Goal: Task Accomplishment & Management: Manage account settings

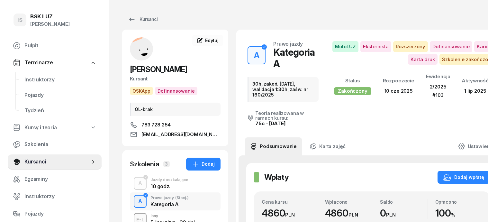
scroll to position [80, 0]
click at [140, 19] on div "Kursanci" at bounding box center [143, 19] width 30 height 8
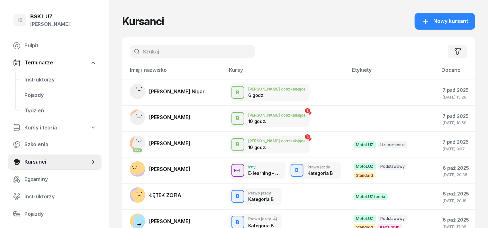
click at [135, 48] on input "text" at bounding box center [192, 51] width 125 height 13
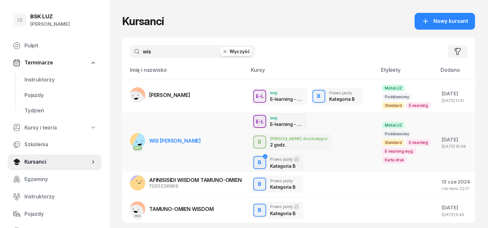
type input "wis"
click at [131, 131] on rect at bounding box center [143, 143] width 25 height 25
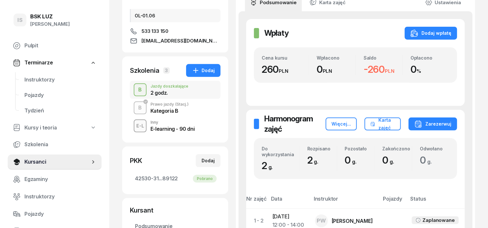
scroll to position [80, 0]
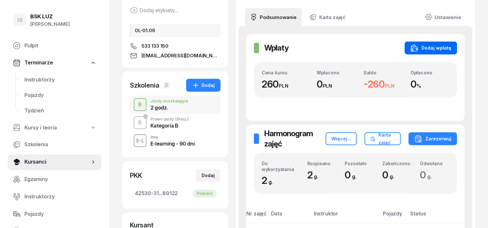
click at [451, 45] on div "Dodaj wpłatę" at bounding box center [431, 48] width 41 height 8
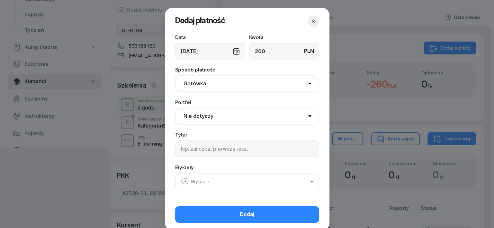
type input "260"
click at [193, 86] on select "Gotówka Karta Przelew Płatności online BLIK" at bounding box center [247, 83] width 144 height 17
select select "transfer"
click at [175, 75] on select "Gotówka Karta Przelew Płatności online BLIK" at bounding box center [247, 83] width 144 height 17
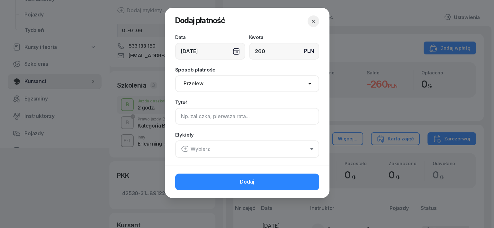
click at [180, 121] on input at bounding box center [247, 116] width 144 height 17
type input "b"
type input "B uzup."
click at [186, 146] on icon "button" at bounding box center [185, 149] width 8 height 8
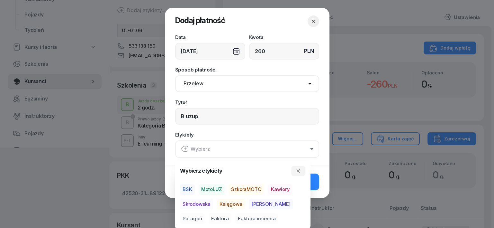
drag, startPoint x: 218, startPoint y: 186, endPoint x: 221, endPoint y: 199, distance: 14.1
click at [218, 192] on span "MotoLUZ" at bounding box center [212, 189] width 26 height 11
drag, startPoint x: 229, startPoint y: 206, endPoint x: 276, endPoint y: 212, distance: 47.3
click at [230, 206] on span "Księgowa" at bounding box center [231, 203] width 28 height 11
click at [205, 213] on span "Paragon" at bounding box center [192, 218] width 25 height 11
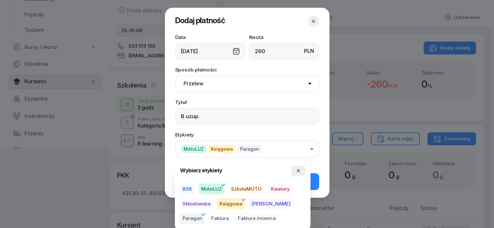
drag, startPoint x: 299, startPoint y: 167, endPoint x: 301, endPoint y: 171, distance: 4.6
click at [299, 168] on button "button" at bounding box center [298, 170] width 14 height 10
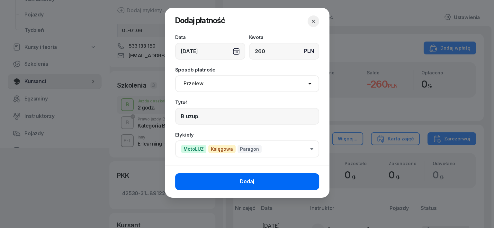
click at [313, 183] on button "Dodaj" at bounding box center [247, 181] width 144 height 17
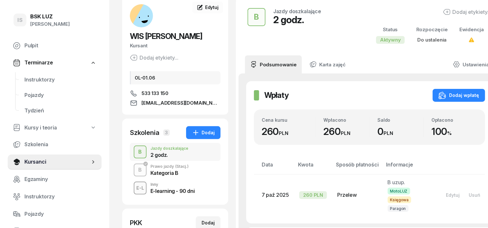
scroll to position [0, 0]
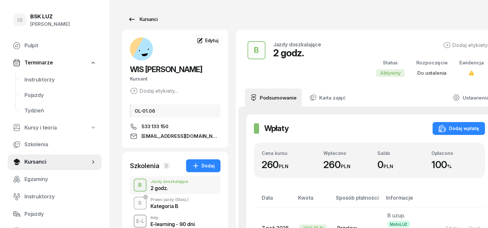
click at [133, 20] on div "Kursanci" at bounding box center [143, 19] width 30 height 8
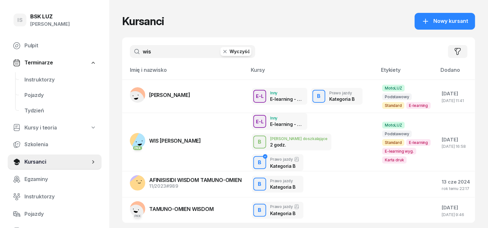
click at [222, 51] on icon "button" at bounding box center [225, 51] width 6 height 6
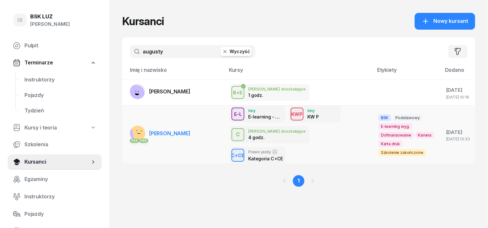
type input "augusty"
click at [131, 130] on rect at bounding box center [142, 130] width 22 height 22
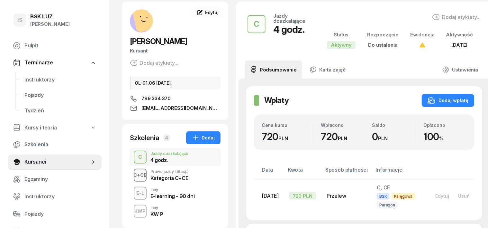
scroll to position [40, 0]
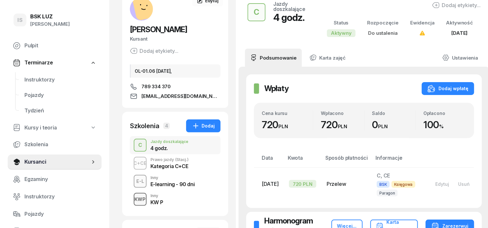
click at [132, 203] on div "KWP" at bounding box center [140, 199] width 16 height 8
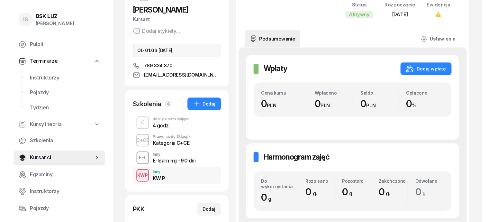
scroll to position [80, 0]
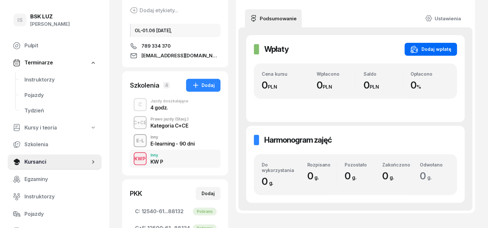
click at [436, 46] on div "Dodaj wpłatę" at bounding box center [431, 49] width 41 height 8
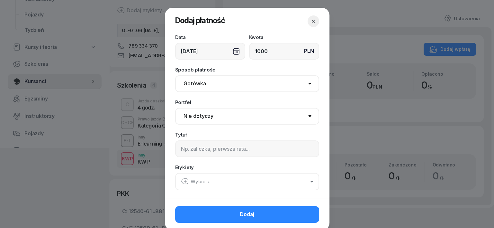
type input "1000"
click at [194, 82] on select "Gotówka Karta Przelew Płatności online BLIK" at bounding box center [247, 83] width 144 height 17
select select "transfer"
click at [175, 75] on select "Gotówka Karta Przelew Płatności online BLIK" at bounding box center [247, 83] width 144 height 17
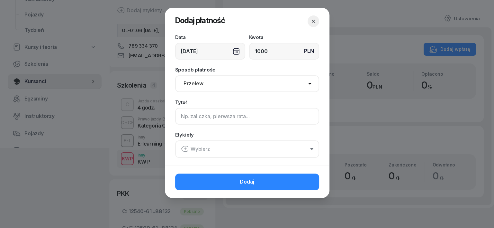
click at [197, 118] on input at bounding box center [247, 116] width 144 height 17
type input "KW P"
click at [185, 145] on icon "button" at bounding box center [185, 149] width 8 height 8
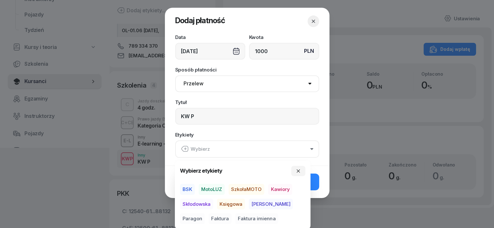
click at [185, 149] on icon "button" at bounding box center [185, 149] width 8 height 8
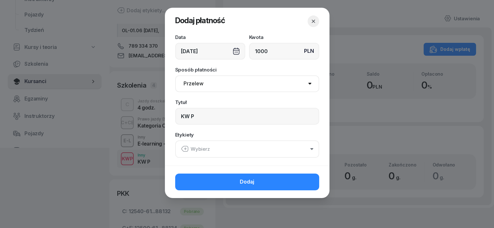
click at [184, 151] on icon "button" at bounding box center [185, 149] width 8 height 8
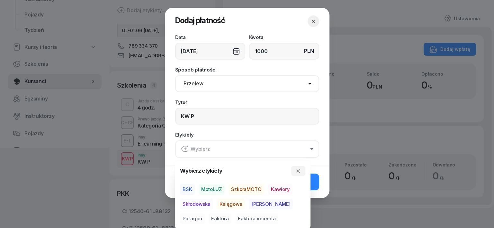
click at [183, 187] on span "BSK" at bounding box center [187, 189] width 15 height 11
click at [225, 205] on span "Księgowa" at bounding box center [231, 203] width 28 height 11
click at [205, 213] on span "Paragon" at bounding box center [192, 218] width 25 height 11
drag, startPoint x: 297, startPoint y: 169, endPoint x: 304, endPoint y: 174, distance: 8.4
click at [297, 170] on icon "button" at bounding box center [298, 170] width 5 height 5
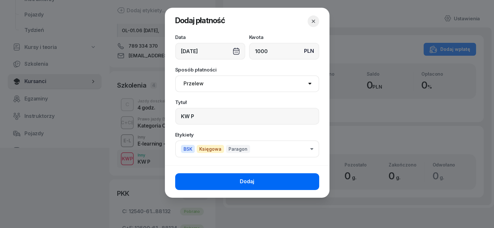
click at [309, 184] on button "Dodaj" at bounding box center [247, 181] width 144 height 17
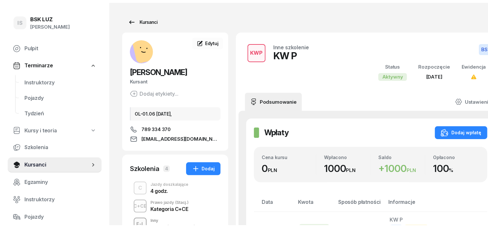
scroll to position [0, 0]
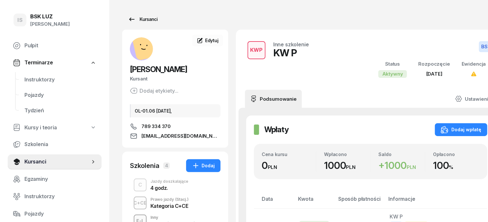
click at [138, 19] on div "Kursanci" at bounding box center [143, 19] width 30 height 8
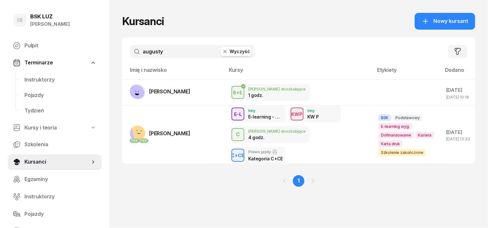
click at [222, 53] on icon "button" at bounding box center [225, 51] width 6 height 6
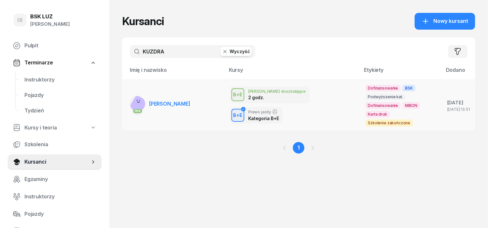
type input "KUZDRA"
click at [129, 97] on rect at bounding box center [139, 105] width 21 height 21
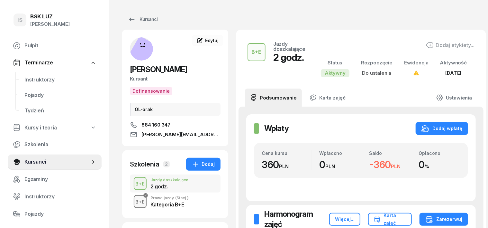
click at [133, 201] on div "B+E" at bounding box center [140, 202] width 14 height 8
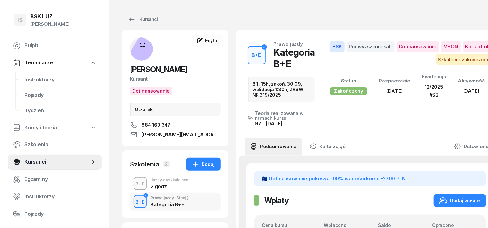
click at [133, 184] on div "B+E" at bounding box center [140, 184] width 14 height 8
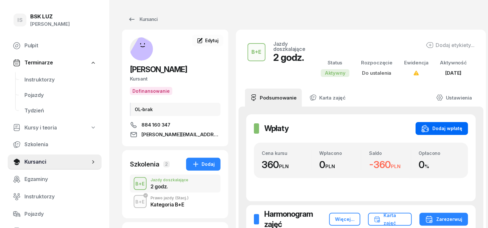
click at [454, 128] on div "Dodaj wpłatę" at bounding box center [442, 129] width 41 height 8
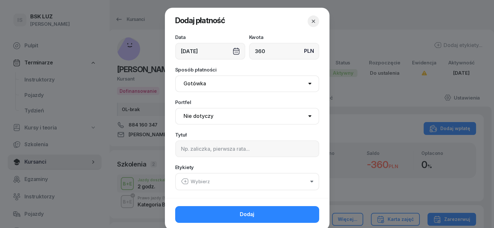
type input "360"
click at [189, 85] on select "Gotówka Karta Przelew Płatności online BLIK" at bounding box center [247, 83] width 144 height 17
select select "transfer"
click at [175, 75] on select "Gotówka Karta Przelew Płatności online BLIK" at bounding box center [247, 83] width 144 height 17
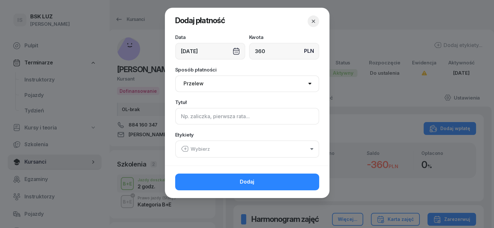
click at [189, 122] on input at bounding box center [247, 116] width 144 height 17
type input "BE uzup."
click at [188, 147] on icon "button" at bounding box center [184, 148] width 6 height 5
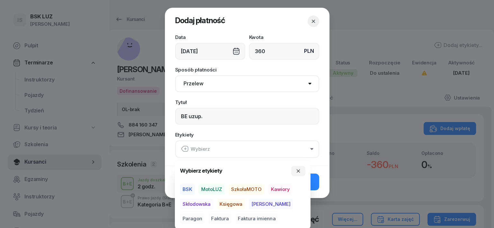
drag, startPoint x: 192, startPoint y: 189, endPoint x: 220, endPoint y: 198, distance: 30.1
click at [198, 192] on div "BSK MotoLUZ SzkołaMOTO Kawiory Skłodowska Księgowa [PERSON_NAME] Faktura Faktur…" at bounding box center [242, 204] width 125 height 40
drag, startPoint x: 231, startPoint y: 201, endPoint x: 235, endPoint y: 202, distance: 4.2
click at [231, 202] on span "Księgowa" at bounding box center [231, 203] width 28 height 11
click at [187, 185] on span "BSK" at bounding box center [187, 188] width 15 height 11
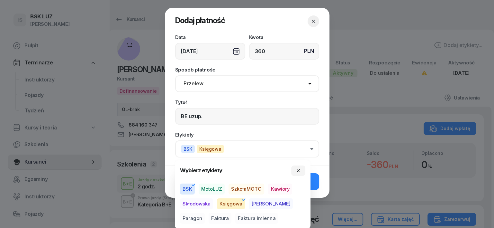
click at [205, 213] on span "Paragon" at bounding box center [192, 218] width 25 height 11
drag, startPoint x: 298, startPoint y: 170, endPoint x: 296, endPoint y: 174, distance: 4.0
click at [298, 171] on icon "button" at bounding box center [298, 170] width 5 height 5
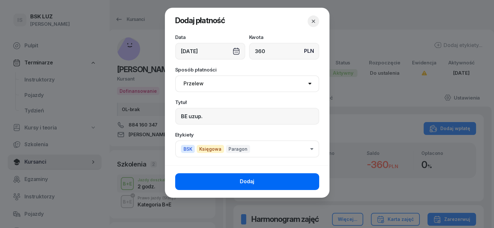
click at [298, 177] on button "Dodaj" at bounding box center [247, 181] width 144 height 17
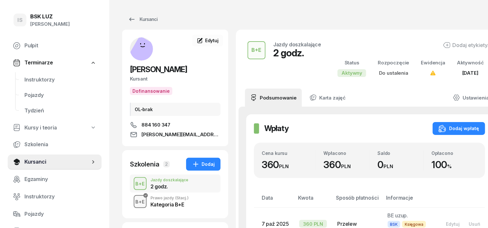
click at [133, 204] on div "B+E" at bounding box center [140, 202] width 14 height 8
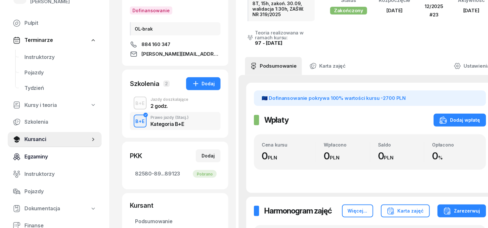
scroll to position [40, 0]
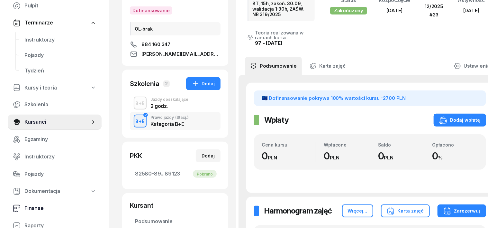
click at [32, 209] on span "Finanse" at bounding box center [60, 208] width 72 height 8
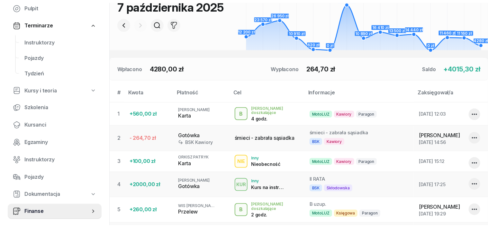
scroll to position [121, 0]
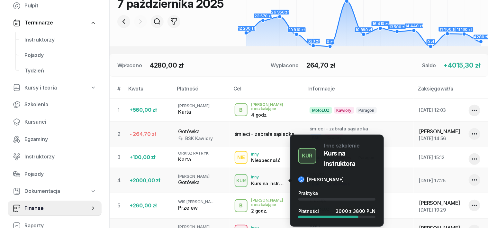
click at [240, 176] on div "KUR" at bounding box center [241, 180] width 15 height 8
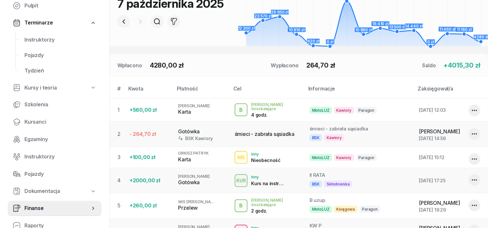
click at [145, 178] on div "+2000,00 zł" at bounding box center [149, 180] width 39 height 8
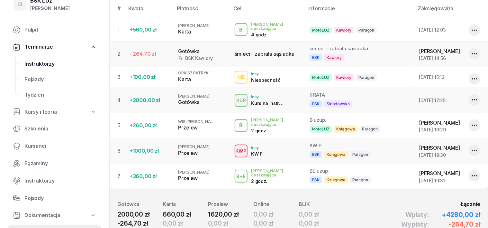
scroll to position [0, 0]
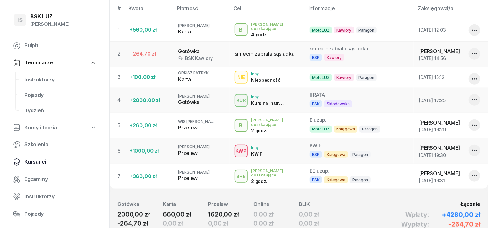
click at [38, 162] on span "Kursanci" at bounding box center [60, 162] width 72 height 8
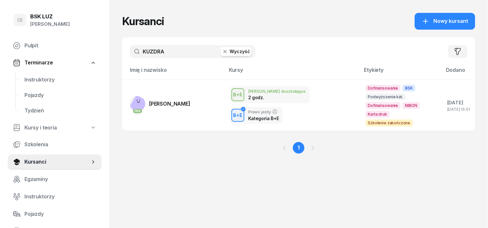
click at [222, 50] on icon "button" at bounding box center [225, 51] width 6 height 6
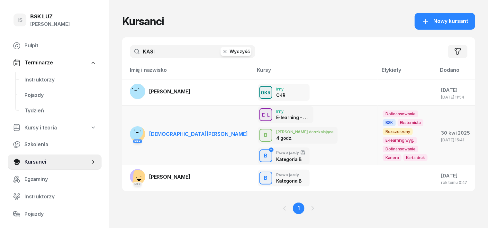
type input "KASI"
click at [134, 131] on link "PKK [PERSON_NAME]" at bounding box center [189, 133] width 118 height 15
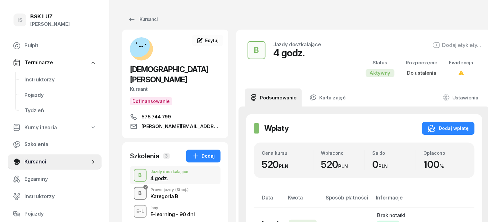
click at [136, 188] on div "B" at bounding box center [140, 193] width 9 height 11
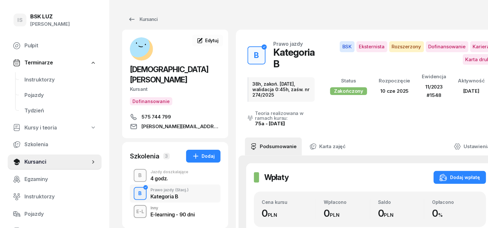
click at [136, 170] on div "B" at bounding box center [140, 175] width 9 height 11
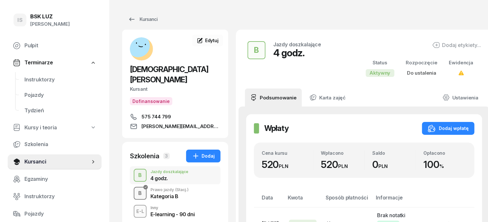
click at [136, 188] on div "B" at bounding box center [140, 193] width 9 height 11
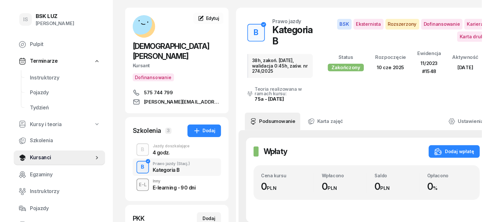
scroll to position [40, 0]
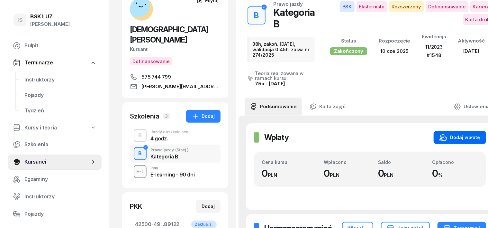
click at [458, 135] on div "Dodaj wpłatę" at bounding box center [460, 138] width 41 height 8
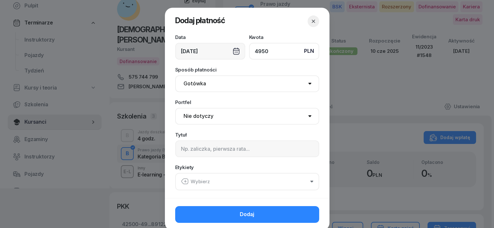
type input "4950"
click at [180, 83] on select "Gotówka Karta Przelew Płatności online BLIK" at bounding box center [247, 83] width 144 height 17
select select "transfer"
click at [175, 75] on select "Gotówka Karta Przelew Płatności online BLIK" at bounding box center [247, 83] width 144 height 17
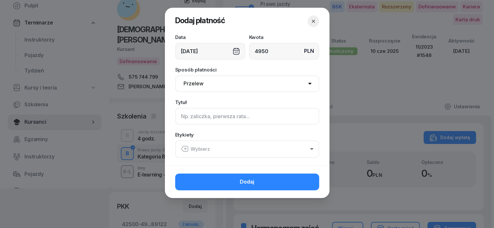
drag, startPoint x: 182, startPoint y: 116, endPoint x: 162, endPoint y: 97, distance: 28.4
click at [182, 116] on input at bounding box center [247, 116] width 144 height 17
type input "B - PLUXEE F/38/09/2025 S"
drag, startPoint x: 184, startPoint y: 148, endPoint x: 189, endPoint y: 143, distance: 7.3
click at [187, 147] on icon "button" at bounding box center [185, 149] width 8 height 8
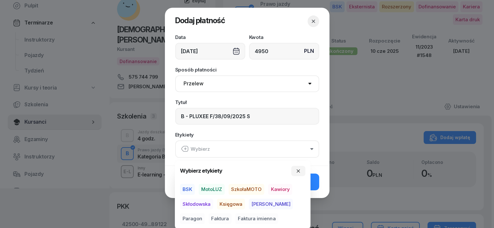
click at [189, 187] on span "BSK" at bounding box center [187, 189] width 15 height 11
drag, startPoint x: 231, startPoint y: 204, endPoint x: 218, endPoint y: 217, distance: 18.2
click at [228, 209] on div "BSK MotoLUZ SzkołaMOTO Kawiory Skłodowska Księgowa [PERSON_NAME] Faktura Faktur…" at bounding box center [242, 203] width 125 height 40
click at [209, 220] on span "Faktura" at bounding box center [220, 218] width 23 height 11
click at [229, 201] on span "Księgowa" at bounding box center [231, 203] width 28 height 11
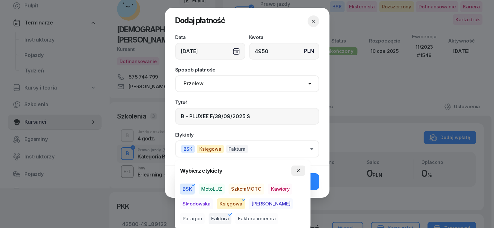
click at [299, 171] on icon "button" at bounding box center [298, 170] width 5 height 5
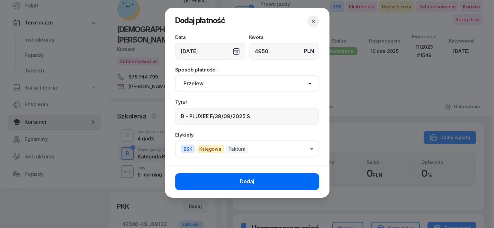
drag, startPoint x: 311, startPoint y: 183, endPoint x: 301, endPoint y: 180, distance: 10.3
click at [301, 180] on button "Dodaj" at bounding box center [247, 181] width 144 height 17
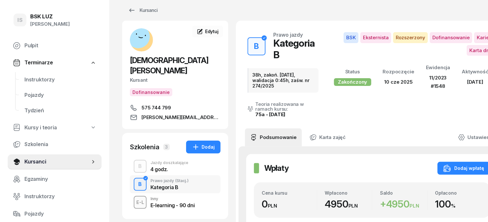
scroll to position [0, 0]
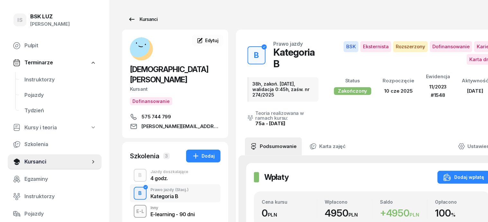
click at [133, 19] on div "Kursanci" at bounding box center [143, 19] width 30 height 8
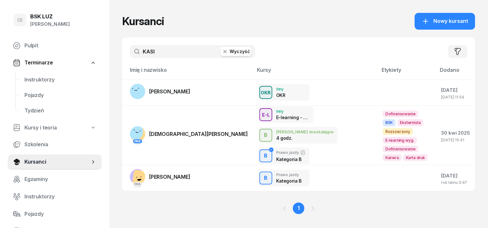
click at [224, 52] on icon "button" at bounding box center [225, 51] width 3 height 3
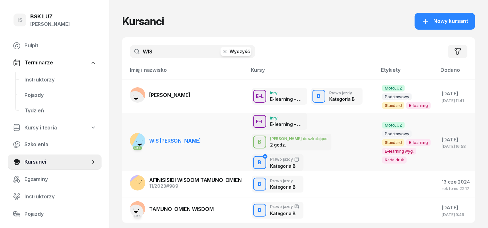
type input "WIS"
click at [131, 131] on rect at bounding box center [143, 143] width 25 height 25
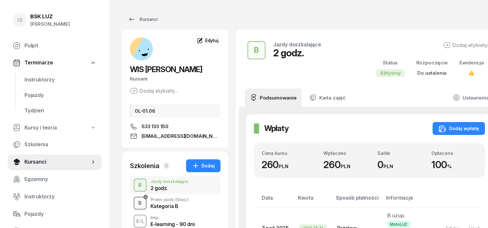
click at [136, 198] on div "B" at bounding box center [140, 203] width 9 height 11
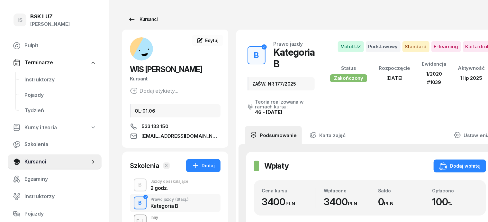
click at [133, 17] on div "Kursanci" at bounding box center [143, 19] width 30 height 8
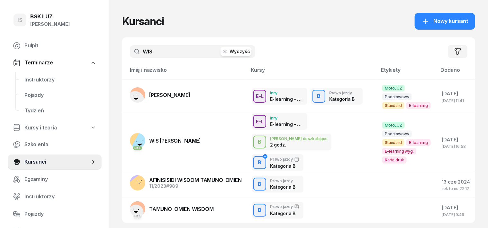
click at [221, 55] on button "Wyczyść" at bounding box center [236, 51] width 31 height 9
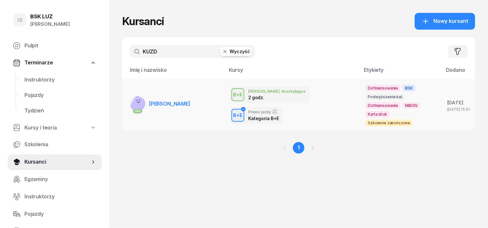
type input "KUZD"
click at [129, 99] on rect at bounding box center [139, 105] width 21 height 21
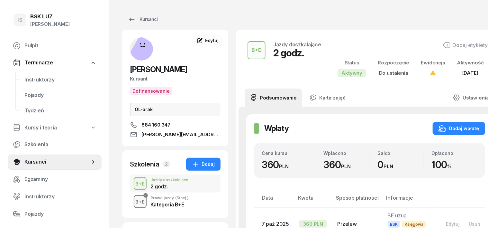
click at [134, 196] on div "button" at bounding box center [140, 202] width 12 height 12
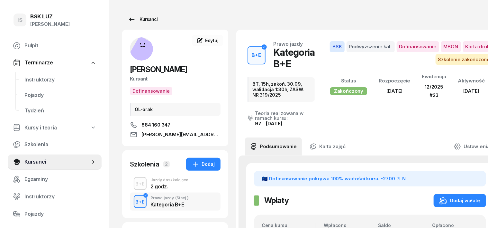
click at [140, 21] on div "Kursanci" at bounding box center [143, 19] width 30 height 8
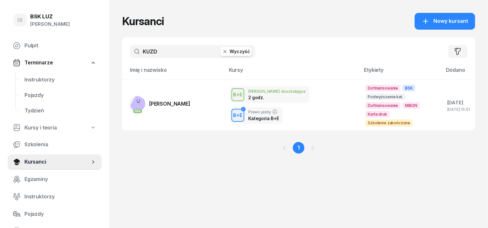
click at [222, 52] on icon "button" at bounding box center [225, 51] width 6 height 6
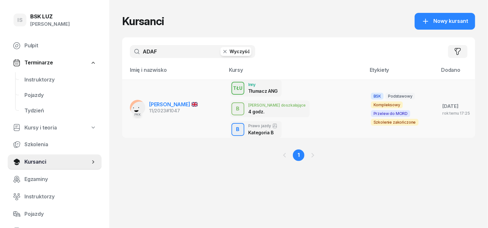
type input "ADAF"
click at [130, 100] on rect at bounding box center [137, 107] width 15 height 15
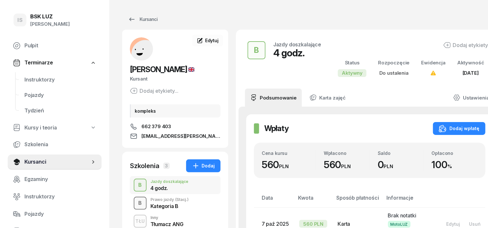
click at [136, 202] on div "B" at bounding box center [140, 203] width 9 height 11
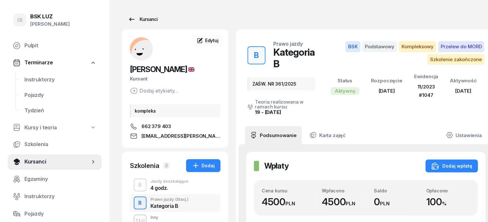
click at [130, 21] on div "Kursanci" at bounding box center [143, 19] width 30 height 8
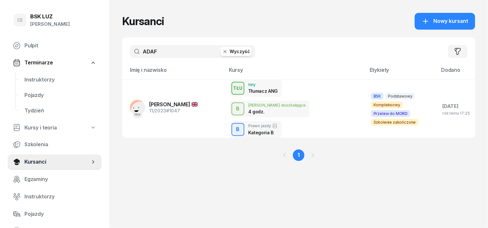
click at [222, 50] on icon "button" at bounding box center [225, 51] width 6 height 6
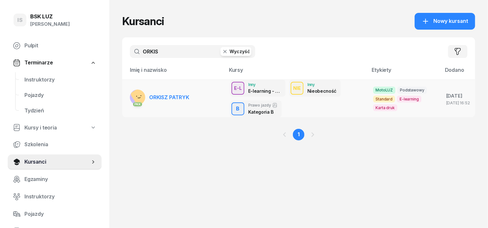
type input "ORKIS"
click at [130, 94] on rect at bounding box center [140, 95] width 21 height 21
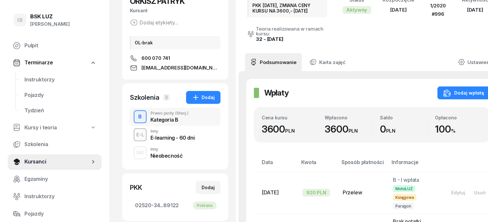
scroll to position [80, 0]
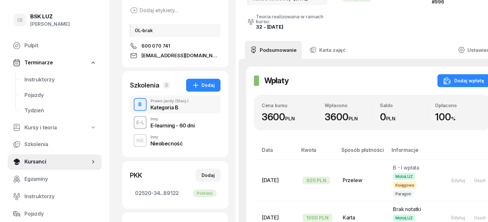
click at [134, 141] on div "NIE" at bounding box center [140, 140] width 13 height 8
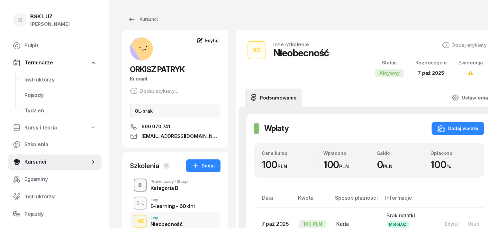
click at [136, 184] on div "B" at bounding box center [140, 185] width 9 height 11
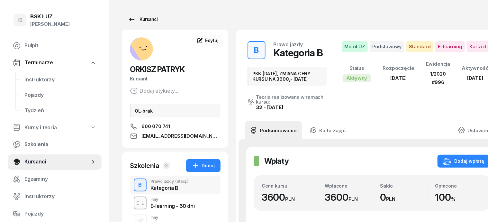
click at [130, 19] on div "Kursanci" at bounding box center [143, 19] width 30 height 8
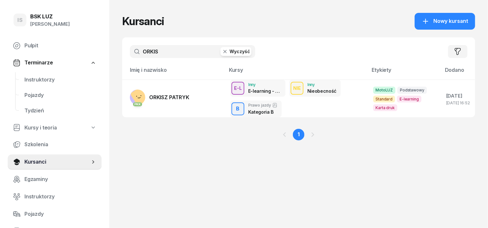
click at [224, 51] on icon "button" at bounding box center [225, 51] width 3 height 3
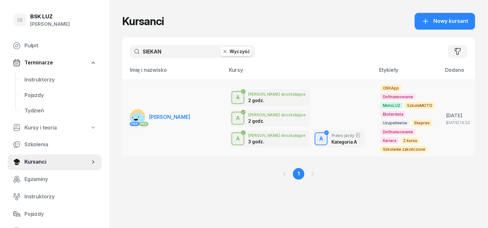
type input "SIEKAN"
click at [129, 112] on rect at bounding box center [137, 120] width 17 height 17
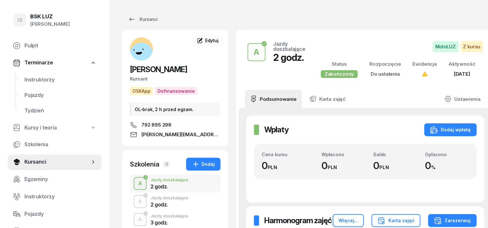
scroll to position [40, 0]
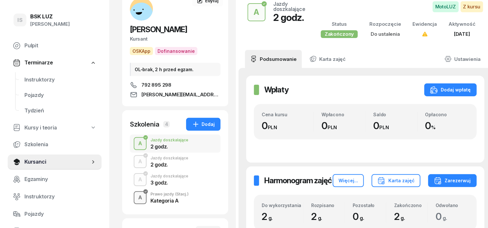
click at [136, 196] on div "A" at bounding box center [140, 197] width 9 height 11
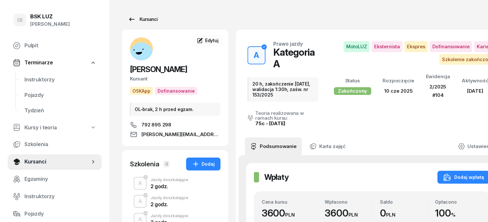
click at [139, 19] on div "Kursanci" at bounding box center [143, 19] width 30 height 8
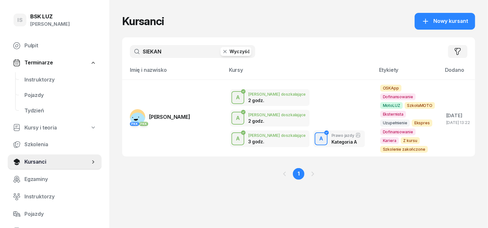
click at [222, 50] on icon "button" at bounding box center [225, 51] width 6 height 6
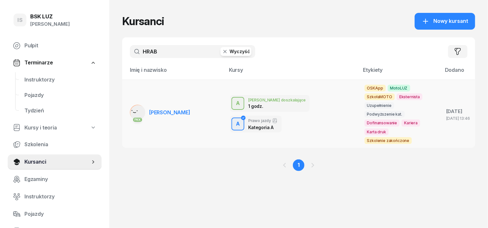
type input "HRAB"
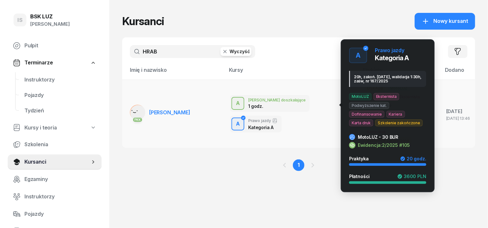
click at [243, 118] on div "A" at bounding box center [238, 123] width 9 height 11
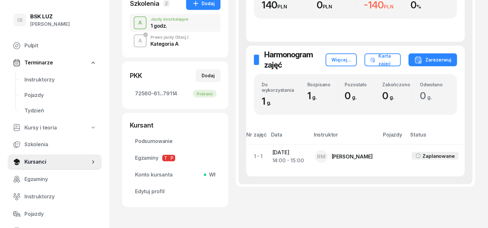
scroll to position [161, 0]
click at [136, 42] on div "A" at bounding box center [140, 40] width 9 height 11
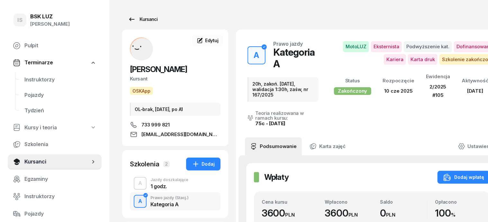
click at [138, 17] on div "Kursanci" at bounding box center [143, 19] width 30 height 8
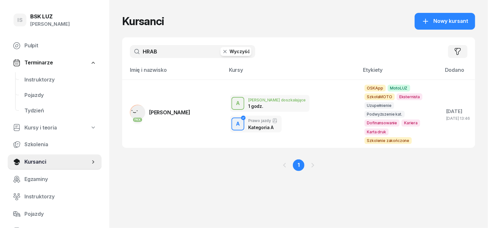
click at [222, 49] on icon "button" at bounding box center [225, 51] width 6 height 6
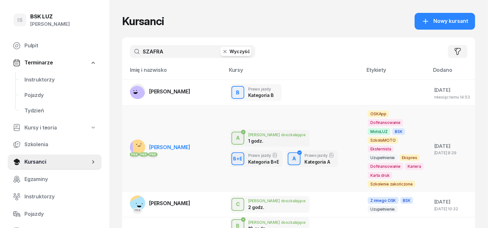
type input "SZAFRA"
click at [133, 138] on rect at bounding box center [141, 146] width 16 height 16
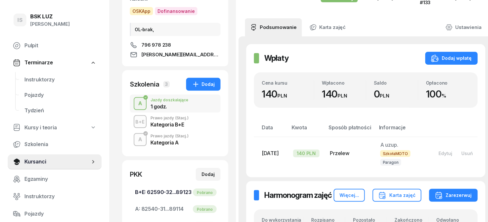
scroll to position [80, 0]
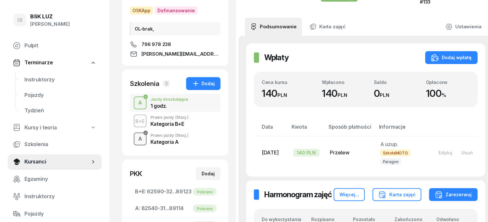
click at [136, 139] on div "A" at bounding box center [140, 139] width 9 height 11
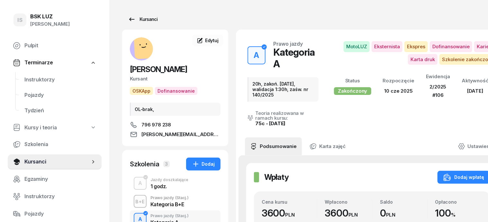
click at [134, 17] on div "Kursanci" at bounding box center [143, 19] width 30 height 8
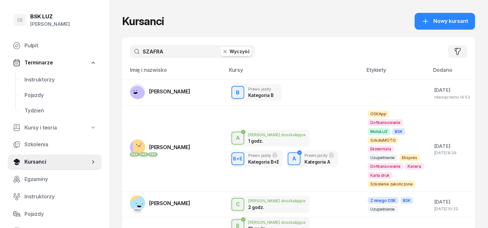
click at [222, 51] on icon "button" at bounding box center [225, 51] width 6 height 6
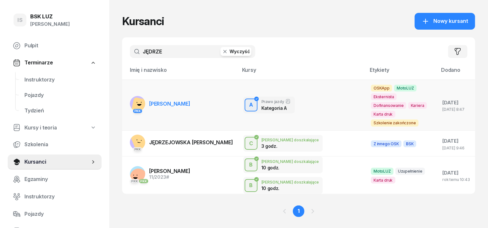
type input "JĘDRZE"
click at [131, 97] on rect at bounding box center [140, 106] width 18 height 18
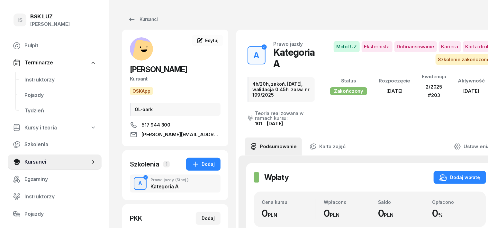
click at [136, 181] on div "A" at bounding box center [140, 183] width 9 height 11
click at [128, 20] on div "Kursanci" at bounding box center [143, 19] width 30 height 8
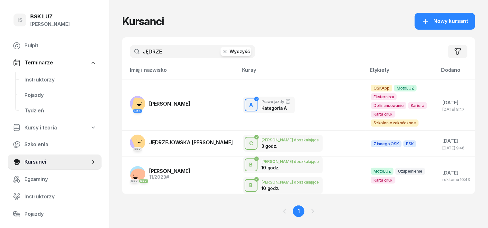
click at [224, 50] on icon "button" at bounding box center [225, 51] width 3 height 3
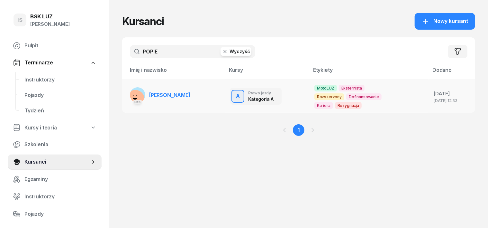
type input "POPIE"
click at [125, 95] on rect at bounding box center [135, 99] width 20 height 20
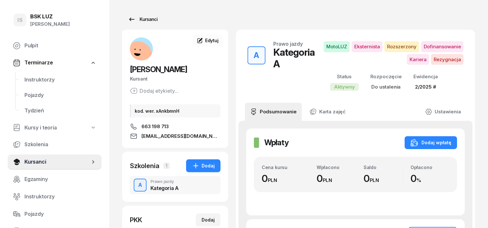
click at [129, 22] on div "Kursanci" at bounding box center [143, 19] width 30 height 8
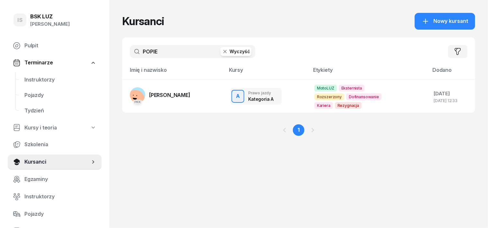
click at [222, 54] on icon "button" at bounding box center [225, 51] width 6 height 6
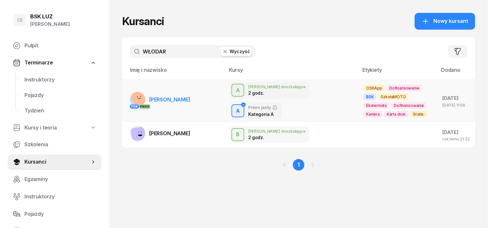
type input "WŁODAR"
click at [130, 99] on rect at bounding box center [140, 98] width 20 height 20
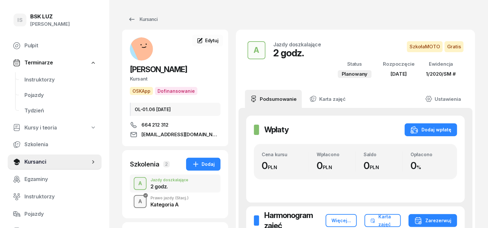
click at [136, 201] on div "A" at bounding box center [140, 201] width 9 height 11
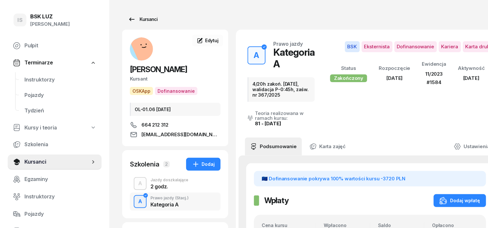
click at [136, 19] on div "Kursanci" at bounding box center [143, 19] width 30 height 8
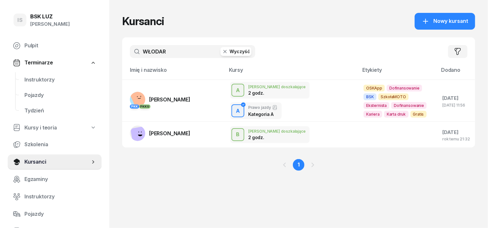
click at [222, 50] on icon "button" at bounding box center [225, 51] width 6 height 6
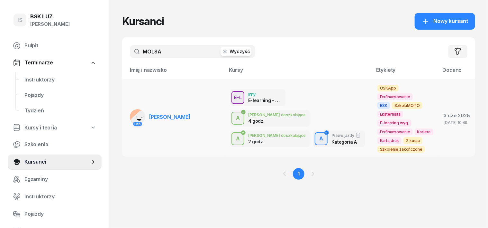
type input "MOLSA"
click at [130, 109] on rect at bounding box center [141, 120] width 22 height 22
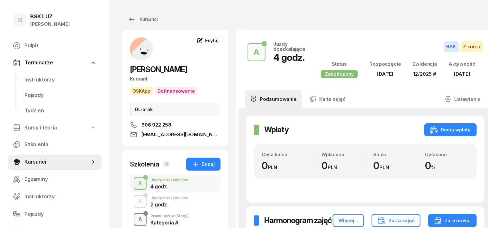
click at [136, 217] on div "A" at bounding box center [140, 219] width 9 height 11
